Goal: Find specific page/section: Find specific page/section

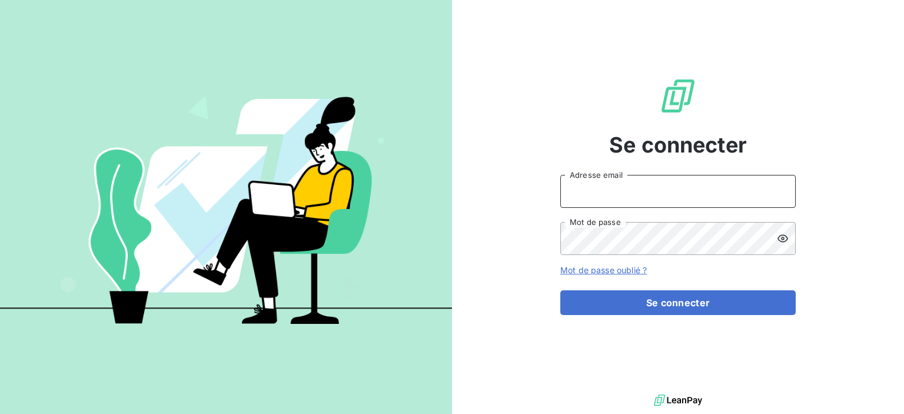
drag, startPoint x: 693, startPoint y: 190, endPoint x: 687, endPoint y: 207, distance: 17.3
click at [693, 190] on input "Adresse email" at bounding box center [677, 191] width 235 height 33
type input "[PERSON_NAME][EMAIL_ADDRESS][DOMAIN_NAME]"
click at [679, 190] on input "[PERSON_NAME][EMAIL_ADDRESS][DOMAIN_NAME]" at bounding box center [677, 191] width 235 height 33
click at [315, 141] on div "Se connecter [PERSON_NAME][EMAIL_ADDRESS][DOMAIN_NAME] Adresse email Mot de pas…" at bounding box center [452, 207] width 904 height 414
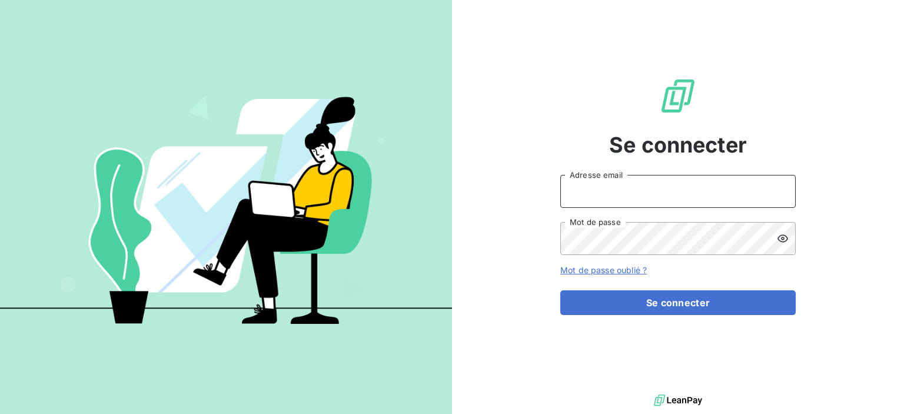
click at [723, 192] on input "Adresse email" at bounding box center [677, 191] width 235 height 33
type input "[PERSON_NAME][EMAIL_ADDRESS][DOMAIN_NAME]"
click at [560, 290] on button "Se connecter" at bounding box center [677, 302] width 235 height 25
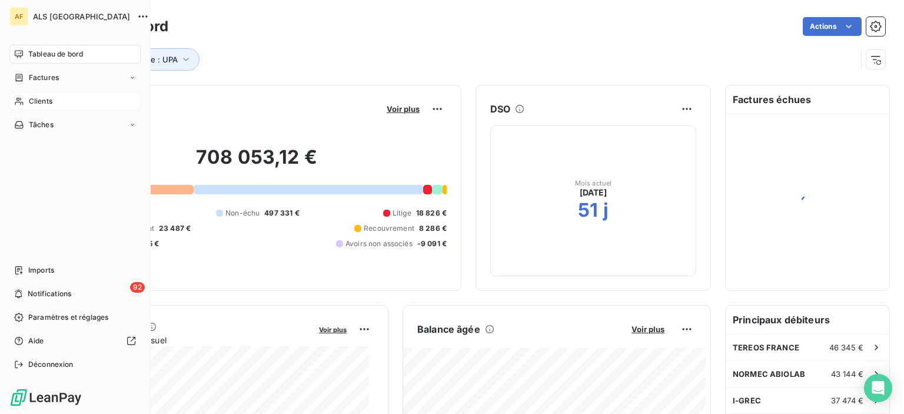
click at [23, 101] on icon at bounding box center [19, 101] width 10 height 9
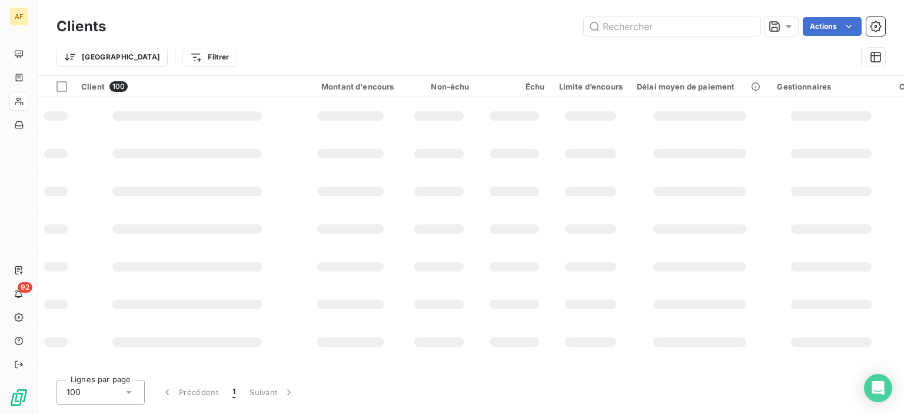
click at [606, 21] on input "text" at bounding box center [672, 26] width 177 height 19
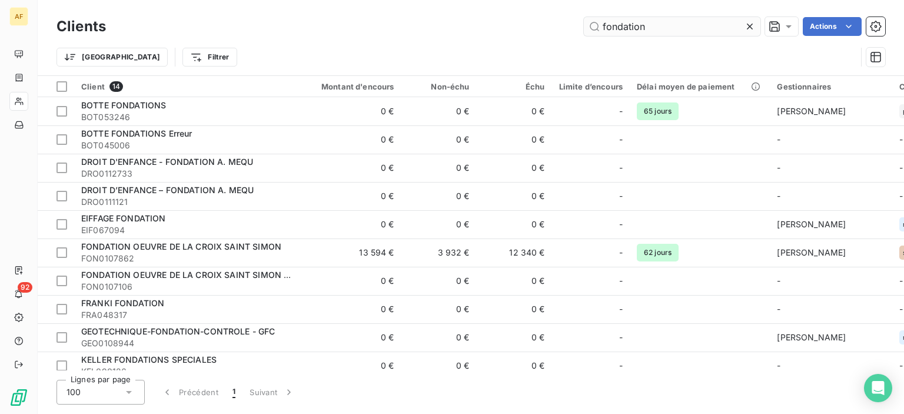
type input "fondation"
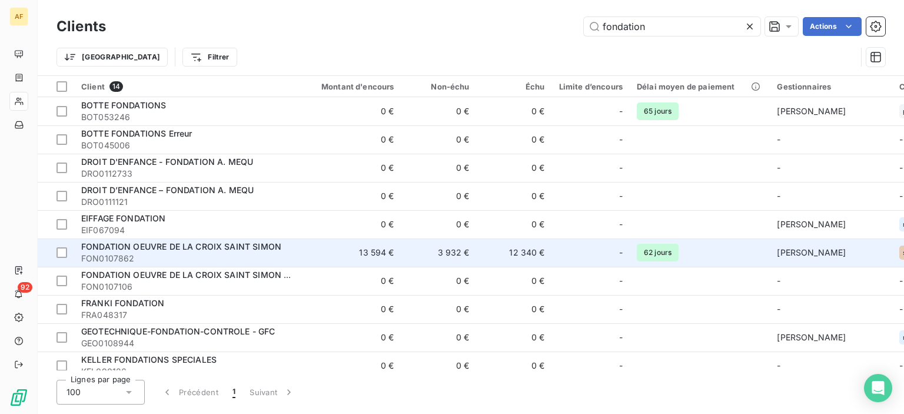
click at [245, 257] on span "FON0107862" at bounding box center [187, 259] width 212 height 12
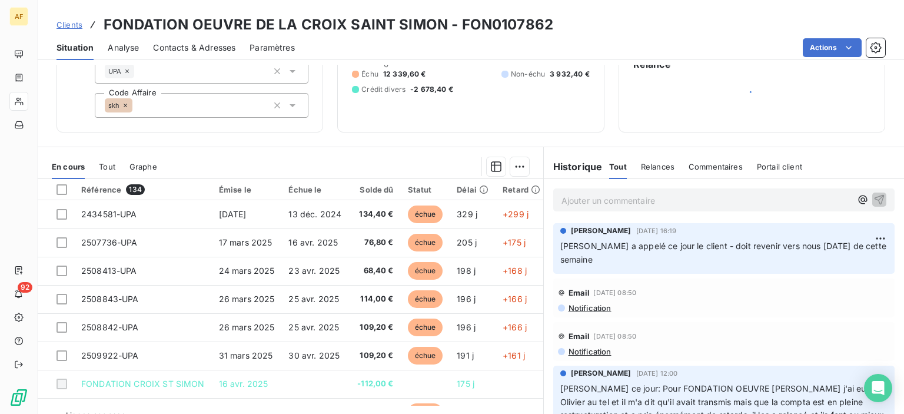
scroll to position [118, 0]
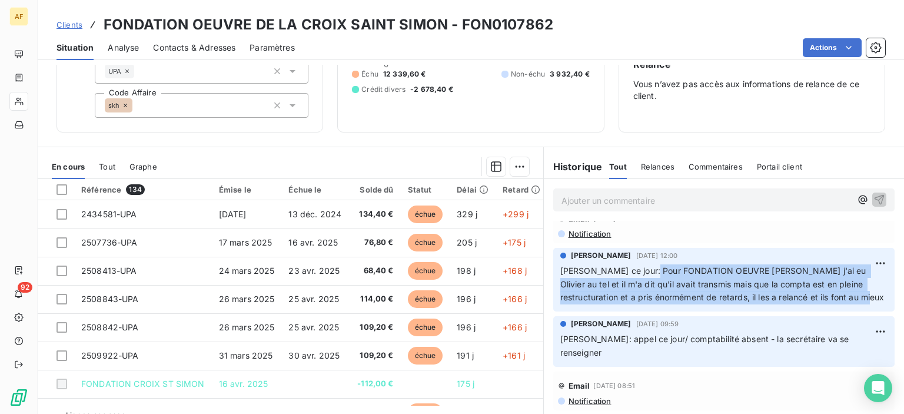
drag, startPoint x: 638, startPoint y: 267, endPoint x: 849, endPoint y: 310, distance: 215.5
click at [850, 305] on p "[PERSON_NAME] ce jour: Pour FONDATION OEUVRE [PERSON_NAME] j'ai eu Olivier au t…" at bounding box center [723, 284] width 327 height 41
copy span "Pour FONDATION OEUVRE SAINT SIMON j'ai eu [PERSON_NAME] au tel et il m'a dit qu…"
click at [675, 305] on p "[PERSON_NAME] ce jour: Pour FONDATION OEUVRE [PERSON_NAME] j'ai eu Olivier au t…" at bounding box center [723, 284] width 327 height 41
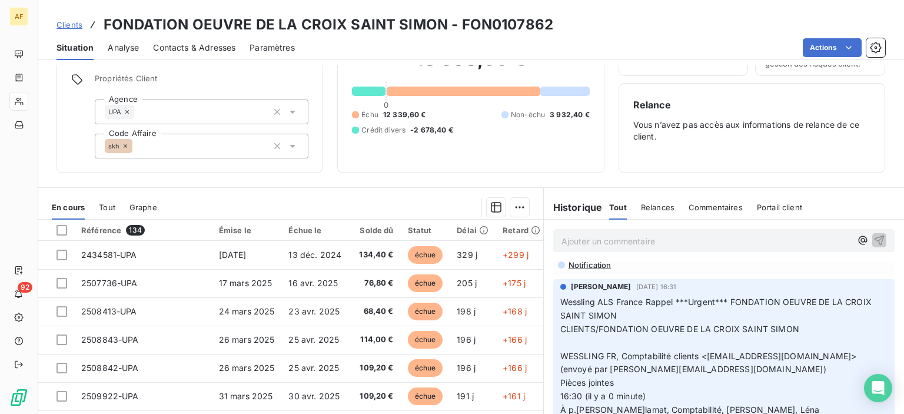
scroll to position [0, 0]
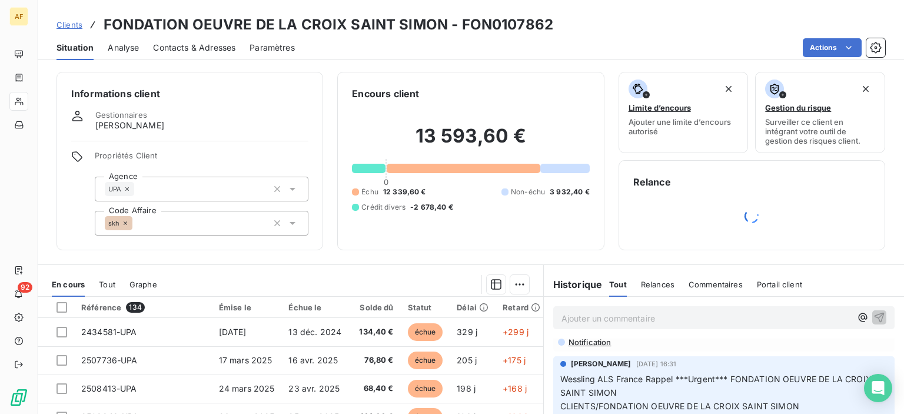
click at [605, 315] on p "Ajouter un commentaire ﻿" at bounding box center [707, 318] width 290 height 15
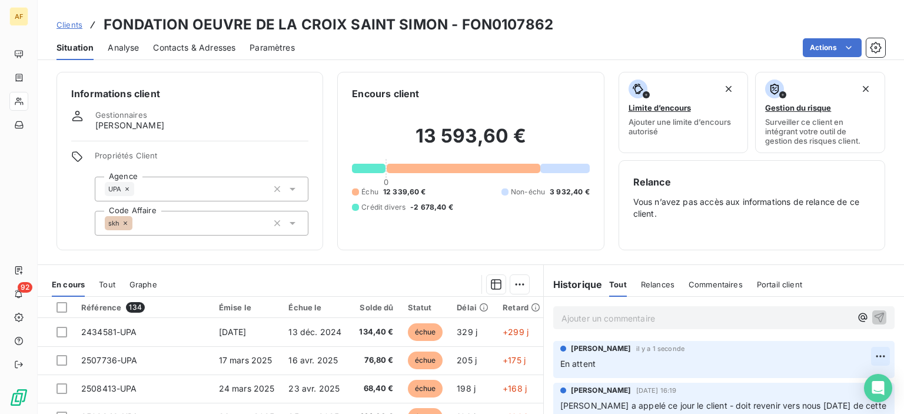
click at [859, 356] on html "AF 92 Clients FONDATION OEUVRE DE LA CROIX SAINT SIMON - FON0107862 Situation A…" at bounding box center [452, 207] width 904 height 414
click at [837, 329] on div "Supprimer" at bounding box center [832, 330] width 66 height 19
